Goal: Information Seeking & Learning: Learn about a topic

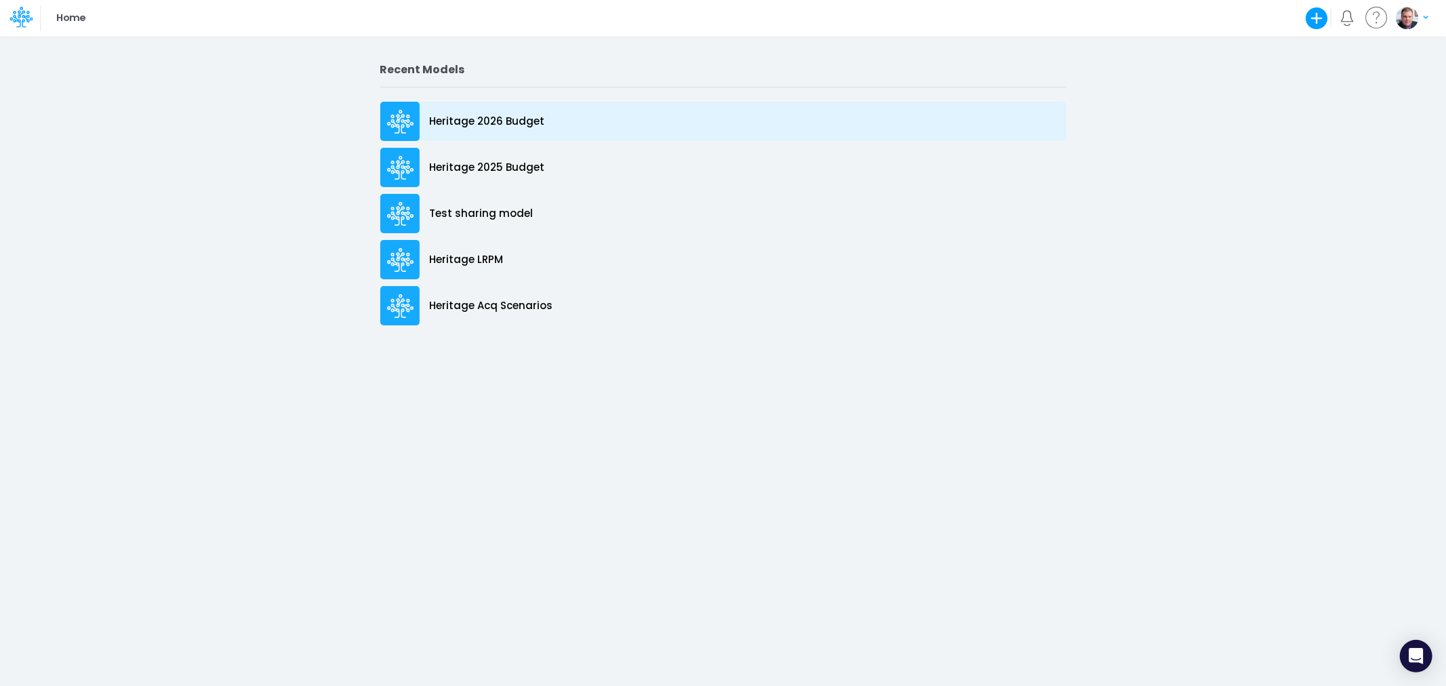
click at [493, 132] on div "Heritage 2026 Budget" at bounding box center [723, 121] width 686 height 39
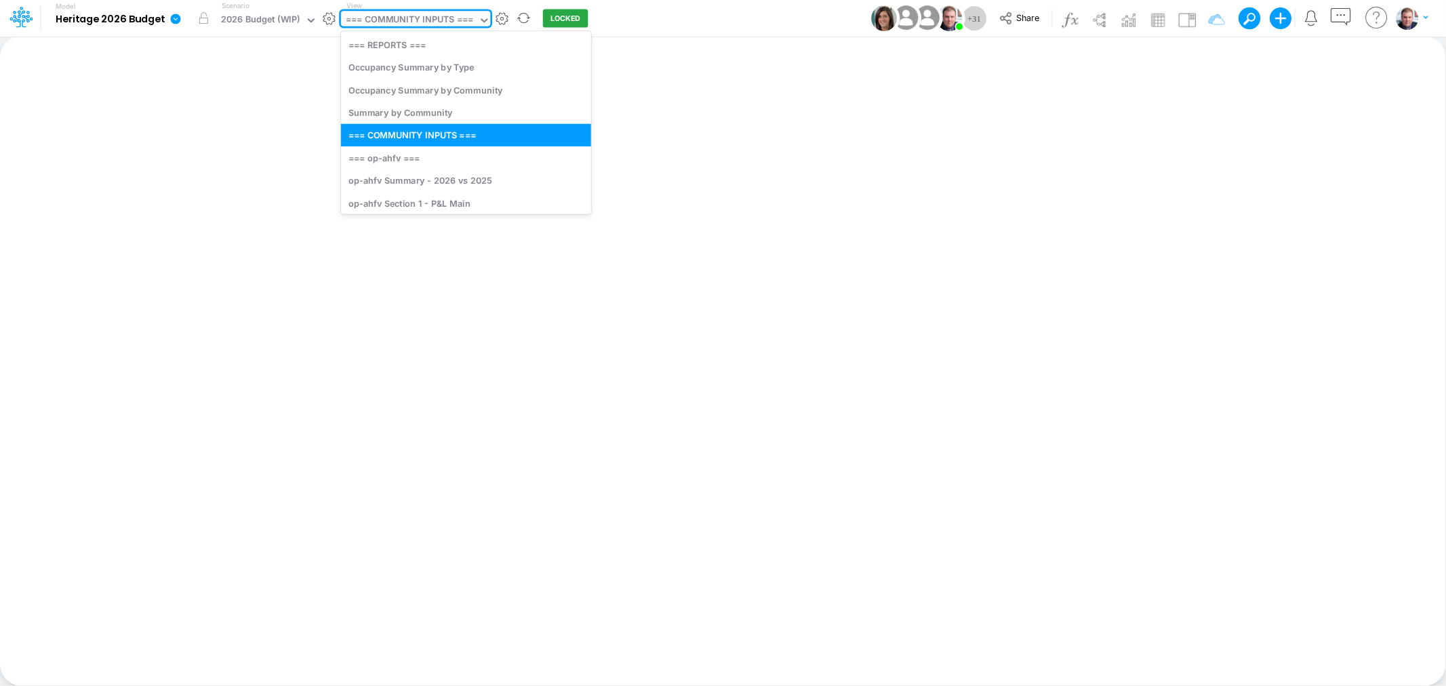
click at [394, 22] on div "=== COMMUNITY INPUTS ===" at bounding box center [409, 21] width 127 height 16
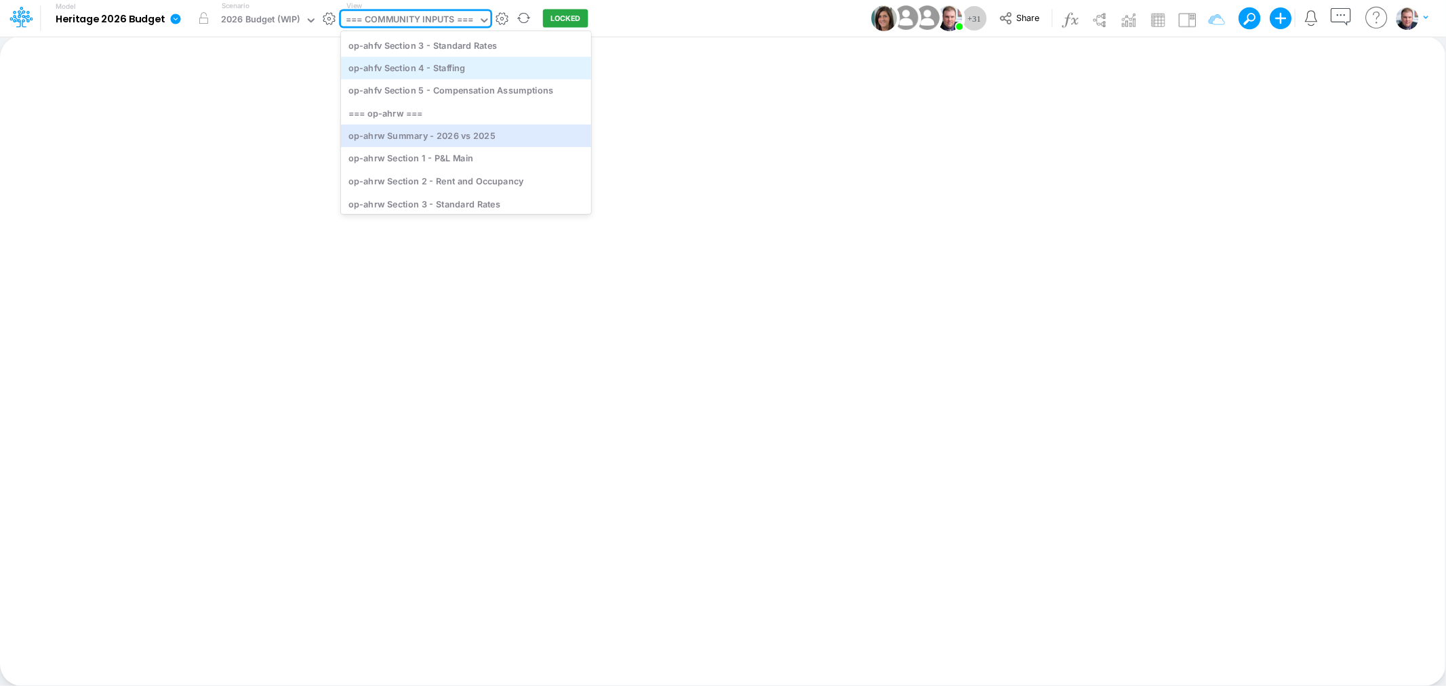
scroll to position [301, 0]
click at [419, 126] on div "op-ahrw Section 3 - Standard Rates" at bounding box center [466, 136] width 250 height 22
